Goal: Information Seeking & Learning: Learn about a topic

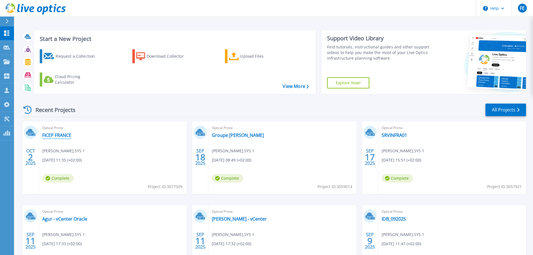
click at [57, 135] on link "FICEP FRANCE" at bounding box center [56, 135] width 29 height 6
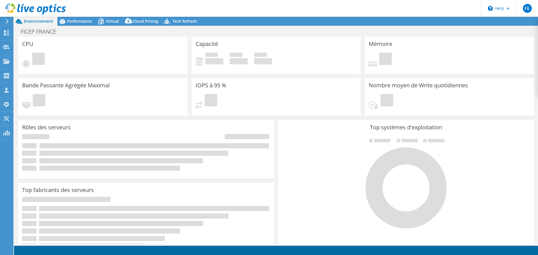
select select "USD"
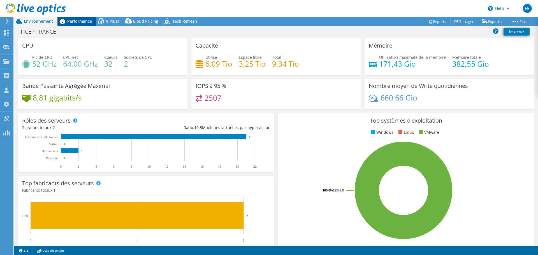
click at [71, 21] on span "Performance" at bounding box center [79, 20] width 25 height 5
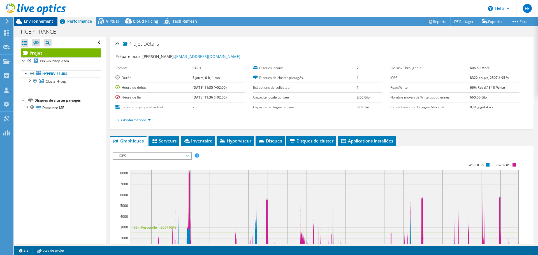
click at [41, 19] on span "Environnement" at bounding box center [38, 20] width 29 height 5
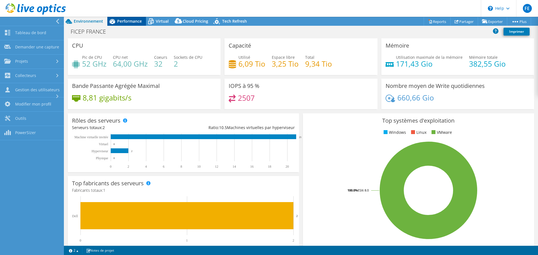
click at [118, 20] on span "Performance" at bounding box center [129, 20] width 25 height 5
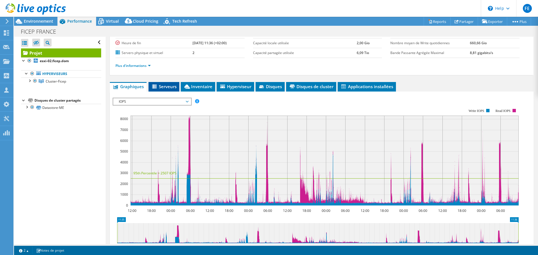
scroll to position [28, 0]
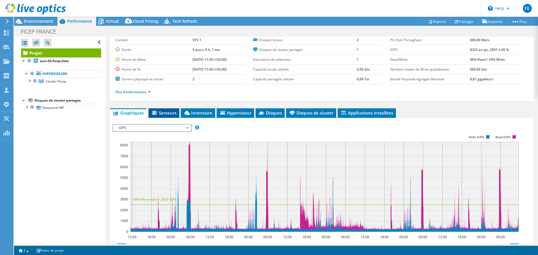
click at [165, 111] on span "Serveurs" at bounding box center [163, 113] width 25 height 6
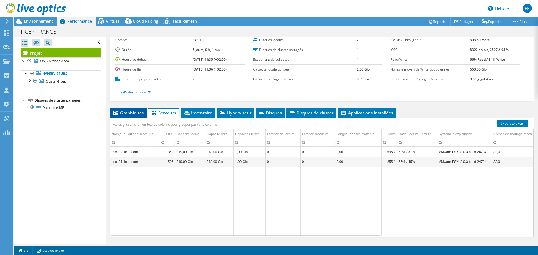
click at [145, 114] on li "Graphiques" at bounding box center [128, 113] width 37 height 10
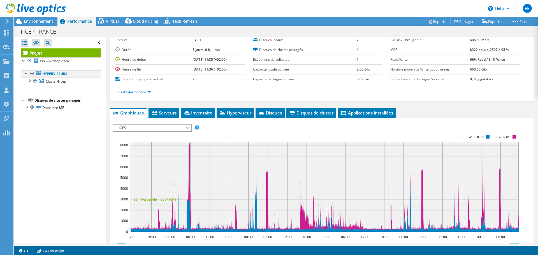
click at [25, 73] on div at bounding box center [27, 73] width 6 height 6
click at [27, 74] on div at bounding box center [27, 73] width 6 height 6
click at [29, 81] on div at bounding box center [30, 81] width 6 height 6
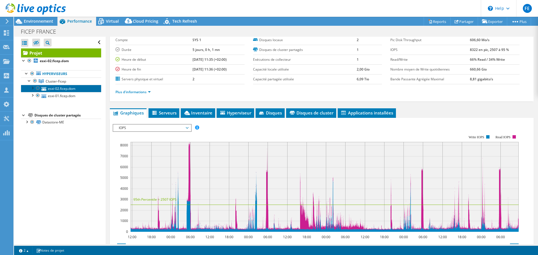
click at [52, 89] on link "esxi-02.ficep.dom" at bounding box center [61, 88] width 80 height 7
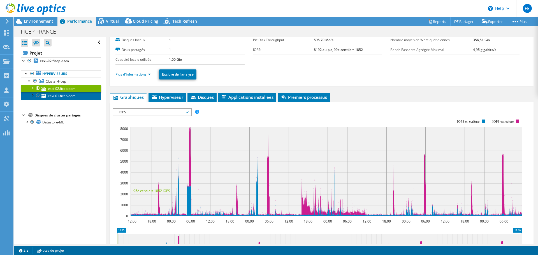
click at [55, 95] on link "esxi-01.ficep.dom" at bounding box center [61, 95] width 80 height 7
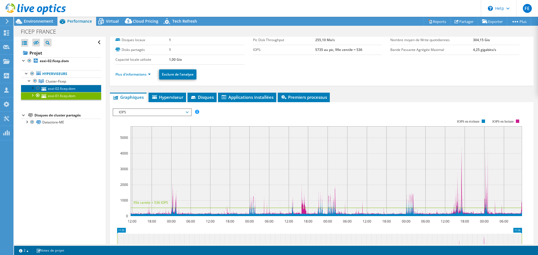
click at [55, 86] on link "esxi-02.ficep.dom" at bounding box center [61, 88] width 80 height 7
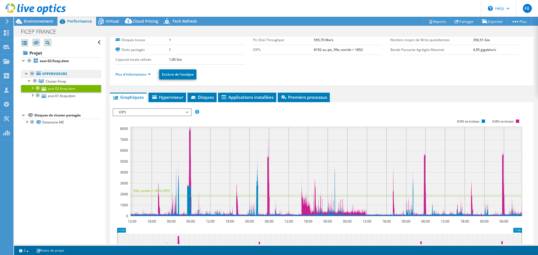
click at [52, 75] on link "Hyperviseurs" at bounding box center [61, 73] width 80 height 7
click at [51, 73] on link "Hyperviseurs" at bounding box center [61, 73] width 80 height 7
click at [51, 74] on link "Hyperviseurs" at bounding box center [61, 73] width 80 height 7
click at [181, 100] on span "Hyperviseur" at bounding box center [167, 97] width 32 height 6
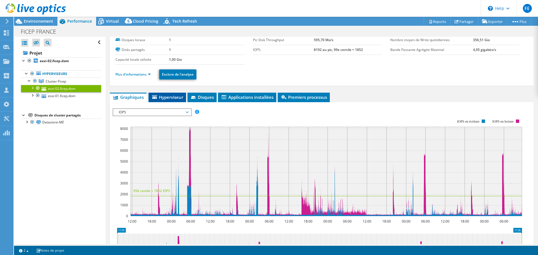
scroll to position [26, 0]
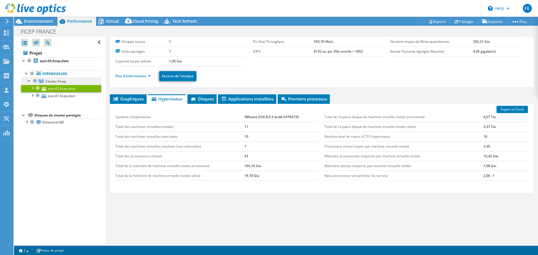
click at [48, 82] on span "Cluster-Ficep" at bounding box center [56, 81] width 20 height 5
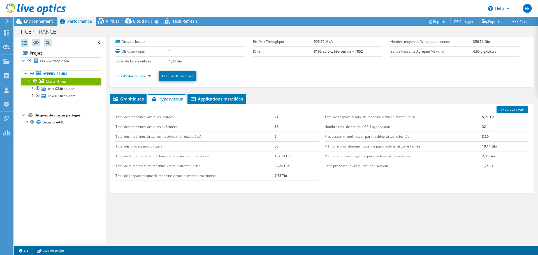
scroll to position [22, 0]
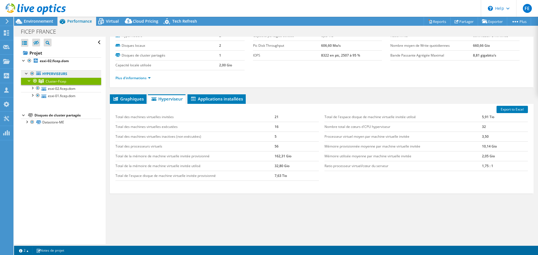
click at [50, 76] on link "Hyperviseurs" at bounding box center [61, 73] width 80 height 7
click at [51, 74] on link "Hyperviseurs" at bounding box center [61, 73] width 80 height 7
click at [51, 82] on span "Cluster-Ficep" at bounding box center [56, 81] width 20 height 5
click at [127, 101] on span "Graphiques" at bounding box center [128, 99] width 31 height 6
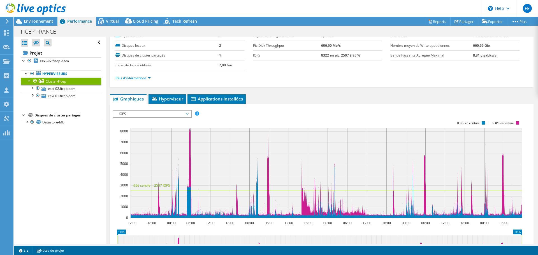
scroll to position [28, 0]
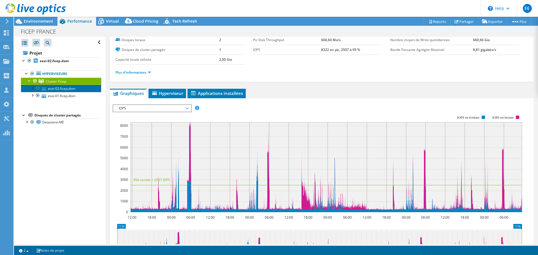
click at [60, 89] on link "esxi-02.ficep.dom" at bounding box center [61, 88] width 80 height 7
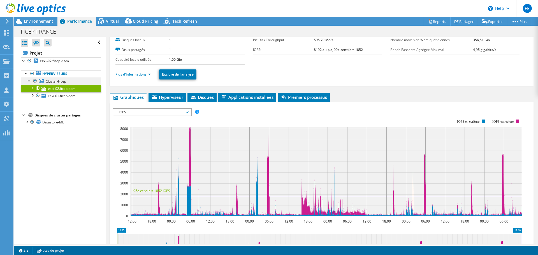
click at [59, 82] on span "Cluster-Ficep" at bounding box center [56, 81] width 20 height 5
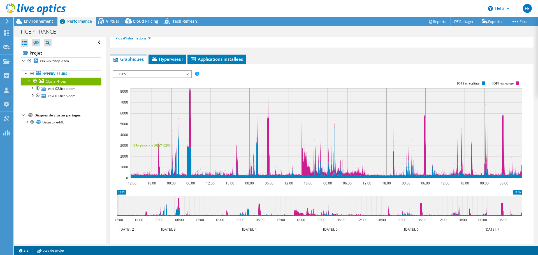
scroll to position [56, 0]
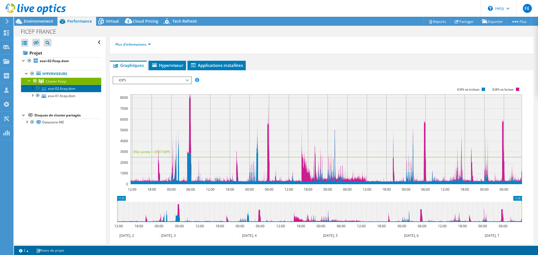
click at [64, 88] on link "esxi-02.ficep.dom" at bounding box center [61, 88] width 80 height 7
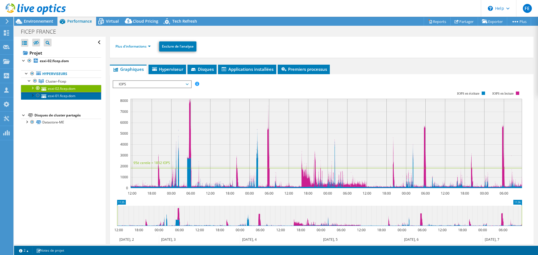
click at [66, 96] on link "esxi-01.ficep.dom" at bounding box center [61, 95] width 80 height 7
